Goal: Find specific page/section: Find specific page/section

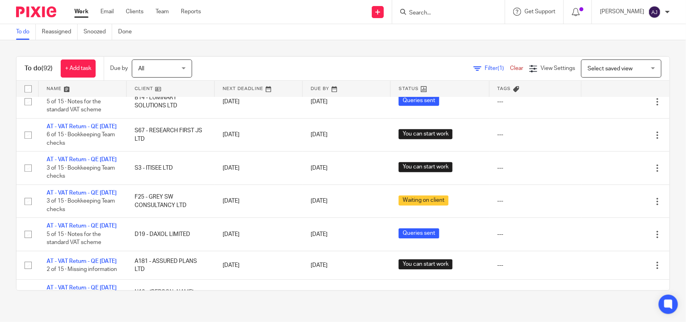
scroll to position [1055, 0]
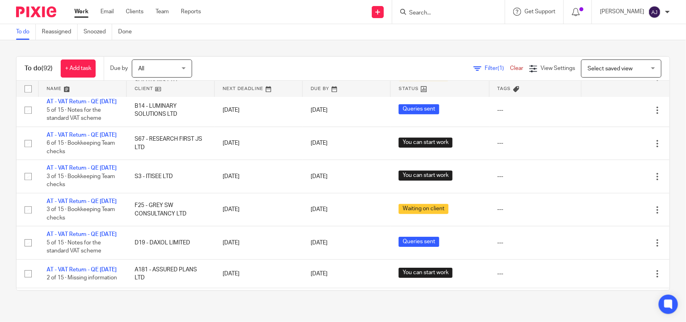
click at [441, 10] on input "Search" at bounding box center [444, 13] width 72 height 7
type input "v"
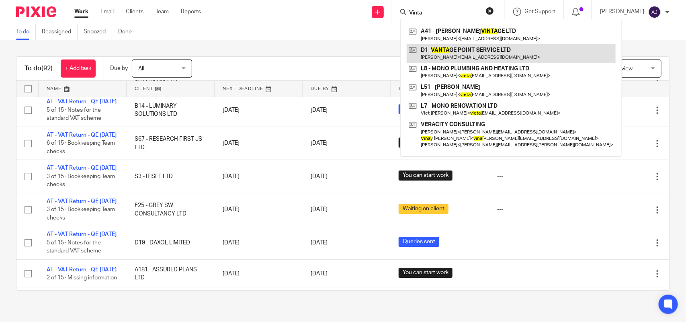
type input "Vinta"
click at [443, 54] on link at bounding box center [511, 53] width 209 height 18
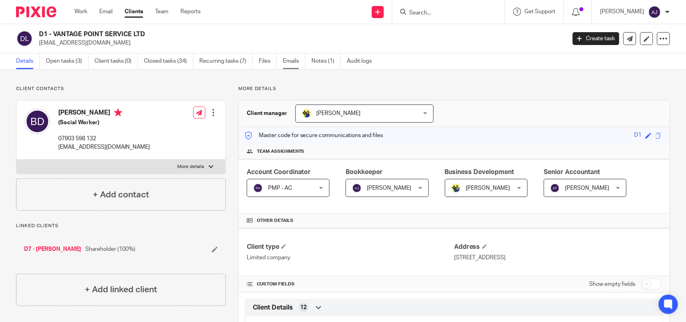
click at [298, 61] on link "Emails" at bounding box center [294, 61] width 23 height 16
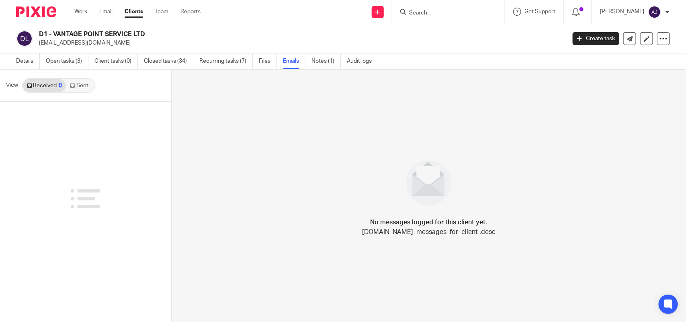
click at [83, 78] on div "Received 0 Sent" at bounding box center [58, 85] width 73 height 14
click at [83, 88] on link "Sent" at bounding box center [80, 85] width 28 height 13
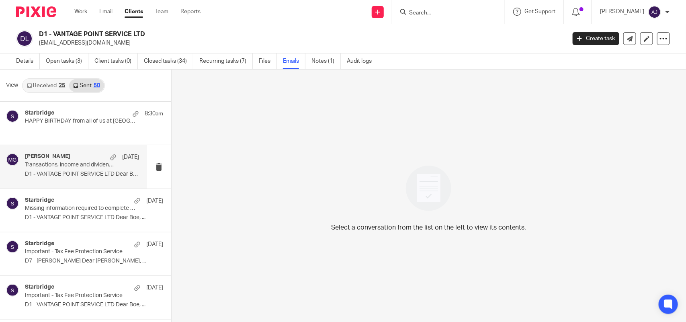
click at [59, 171] on p "D1 - VANTAGE POINT SERVICE LTD Dear Boe, ..." at bounding box center [82, 174] width 114 height 7
